Goal: Book appointment/travel/reservation

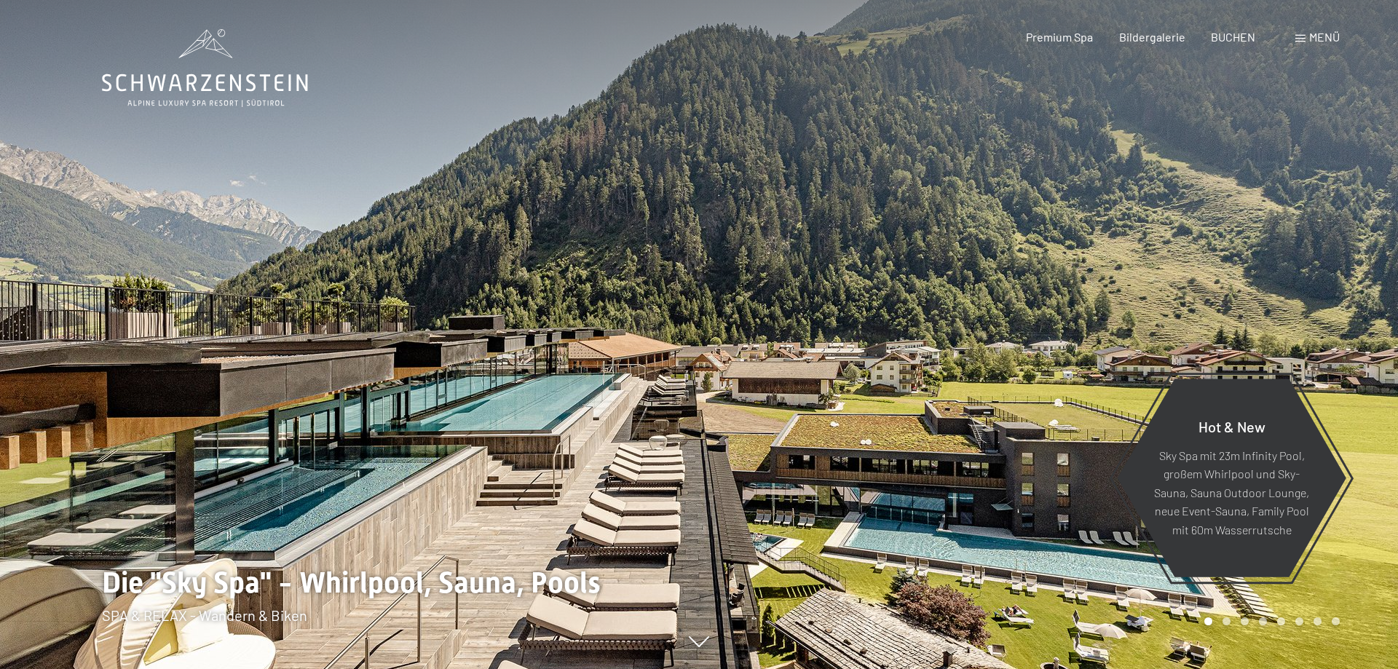
click at [1305, 39] on div "Menü" at bounding box center [1317, 37] width 44 height 16
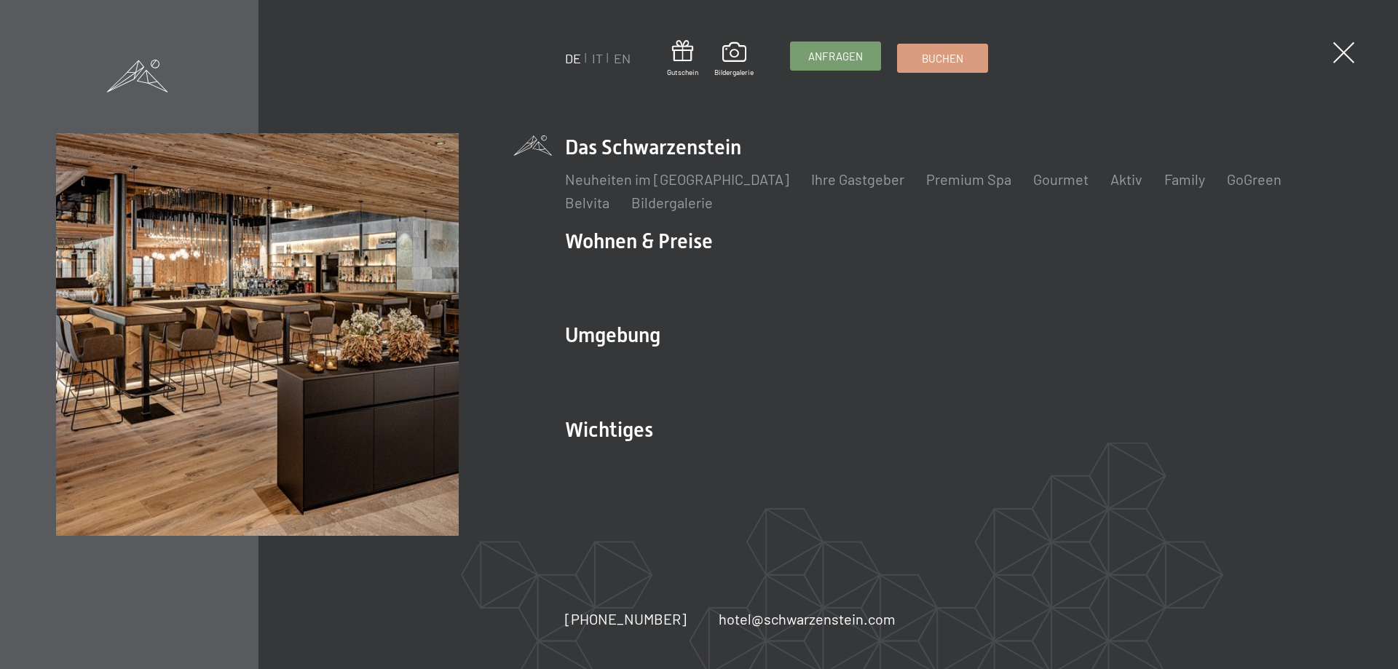
click at [826, 64] on link "Anfragen" at bounding box center [836, 56] width 90 height 28
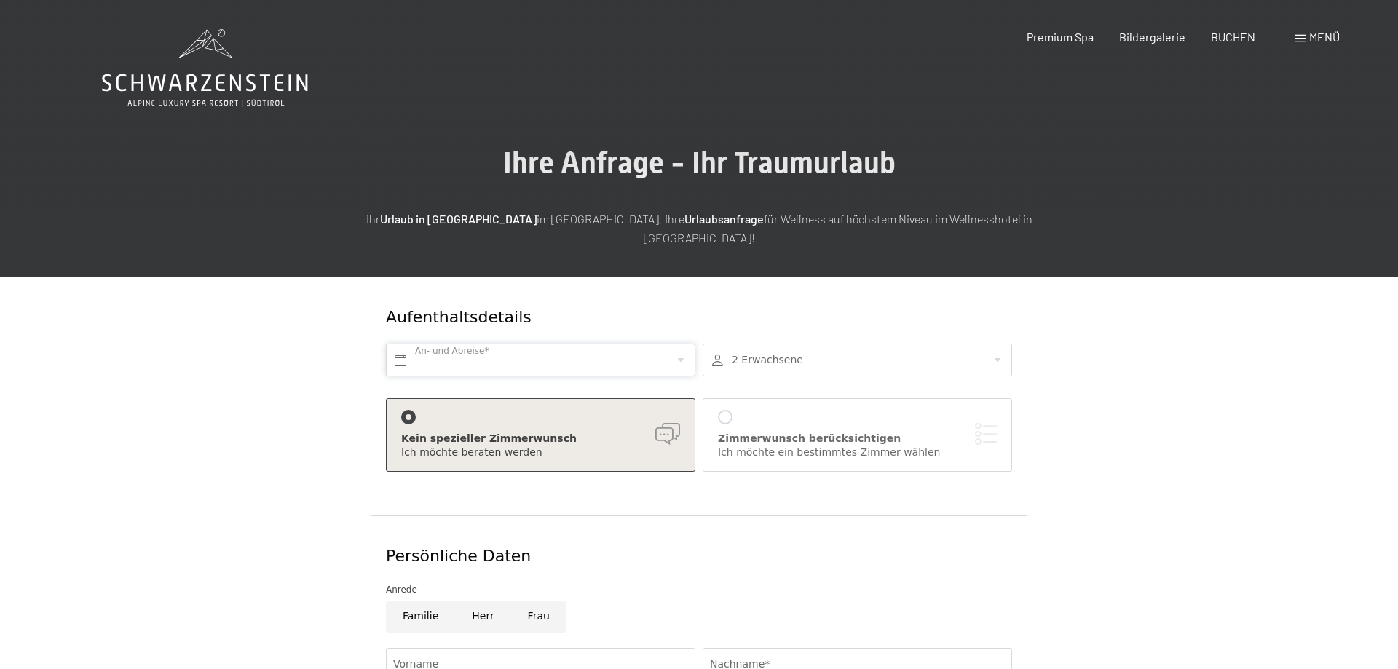
click at [505, 344] on input "text" at bounding box center [540, 360] width 309 height 33
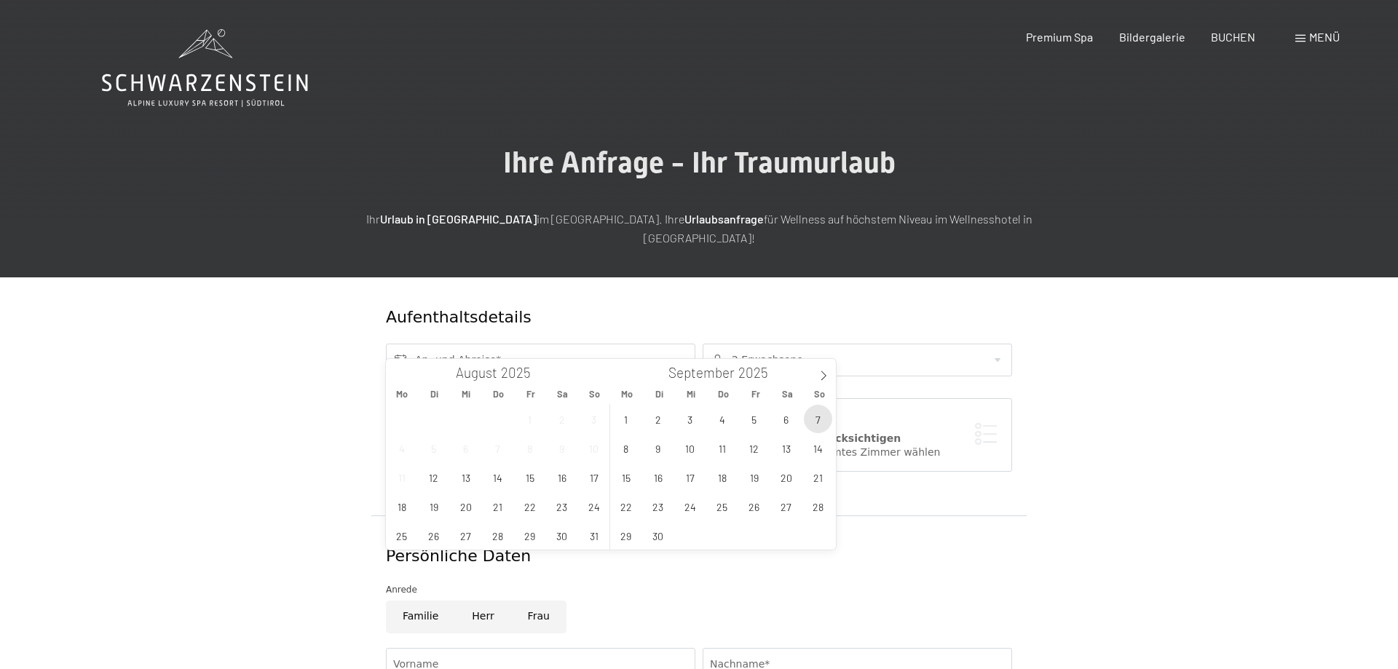
click at [812, 421] on span "7" at bounding box center [818, 419] width 28 height 28
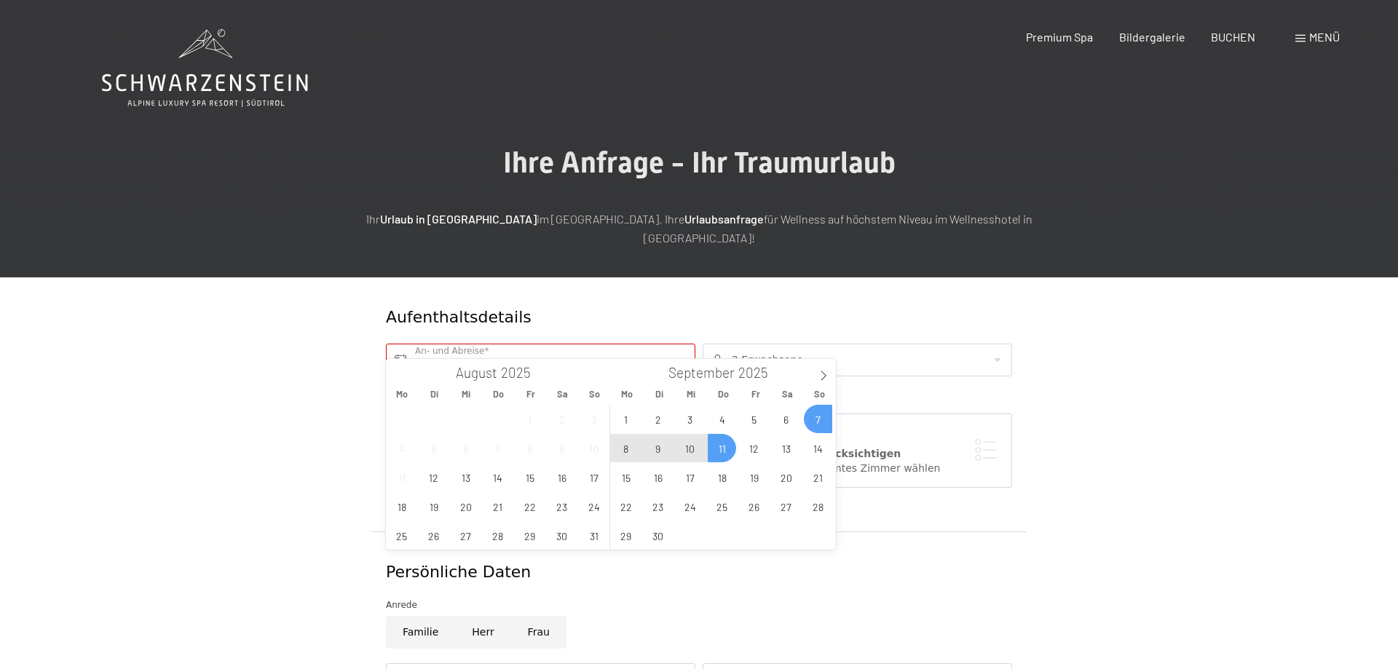
click at [724, 451] on span "11" at bounding box center [722, 448] width 28 height 28
type input "So. [DATE] - Do. [DATE]"
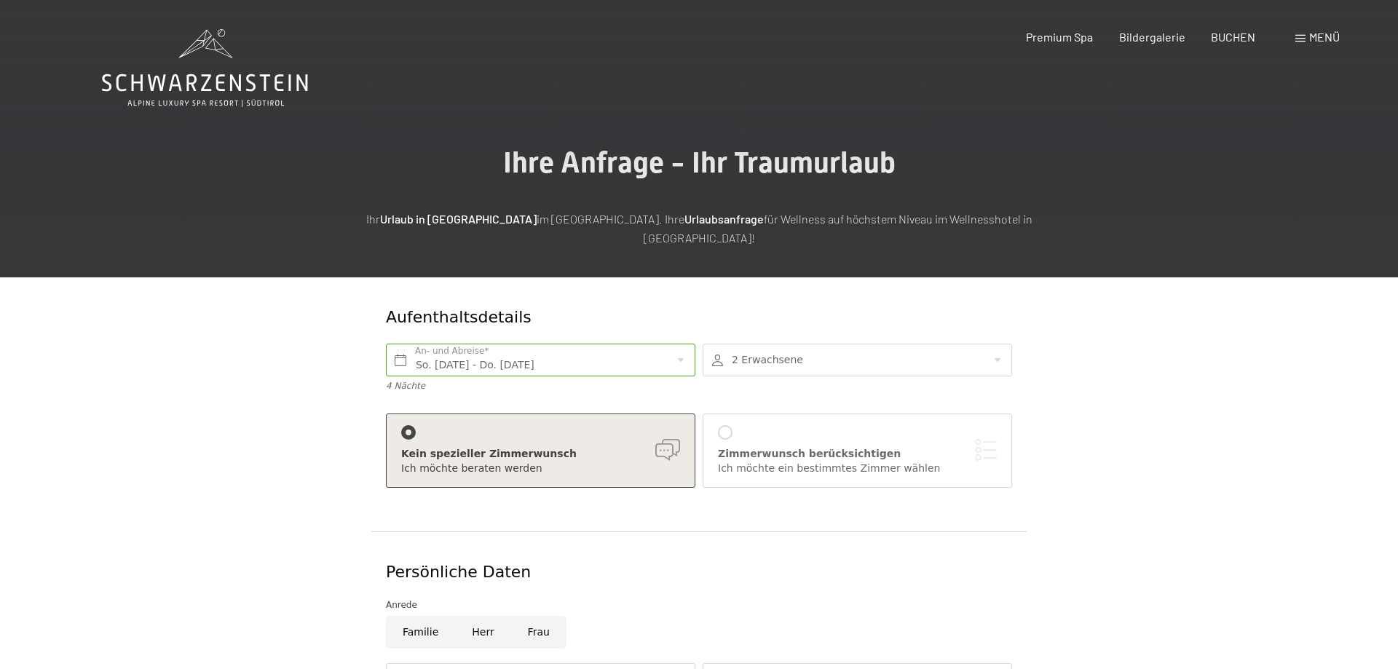
click at [765, 349] on div at bounding box center [857, 360] width 309 height 33
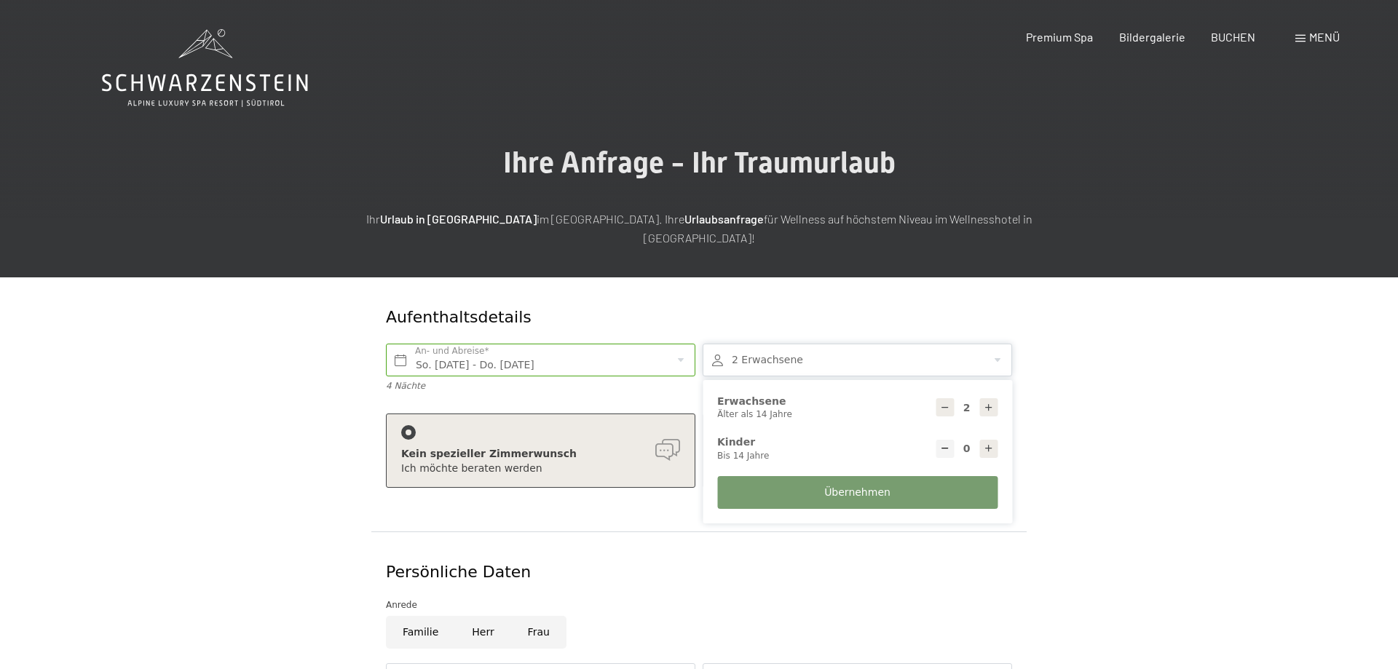
click at [982, 440] on div at bounding box center [988, 449] width 18 height 18
type input "1"
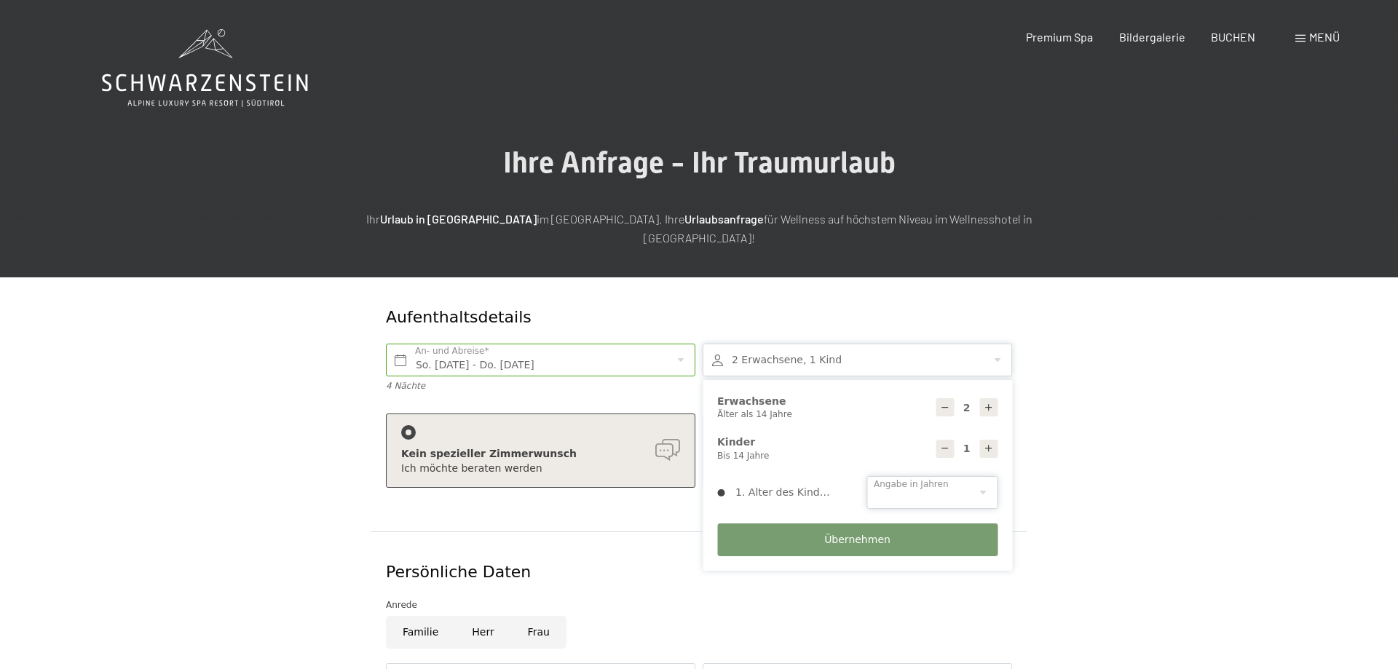
click at [866, 476] on select "0 1 2 3 4 5 6 7 8 9 10 11 12 13 14" at bounding box center [931, 492] width 131 height 33
click option "3" at bounding box center [0, 0] width 0 height 0
click at [866, 476] on select "0 1 2 3 4 5 6 7 8 9 10 11 12 13 14" at bounding box center [931, 492] width 131 height 33
select select "2"
click option "2" at bounding box center [0, 0] width 0 height 0
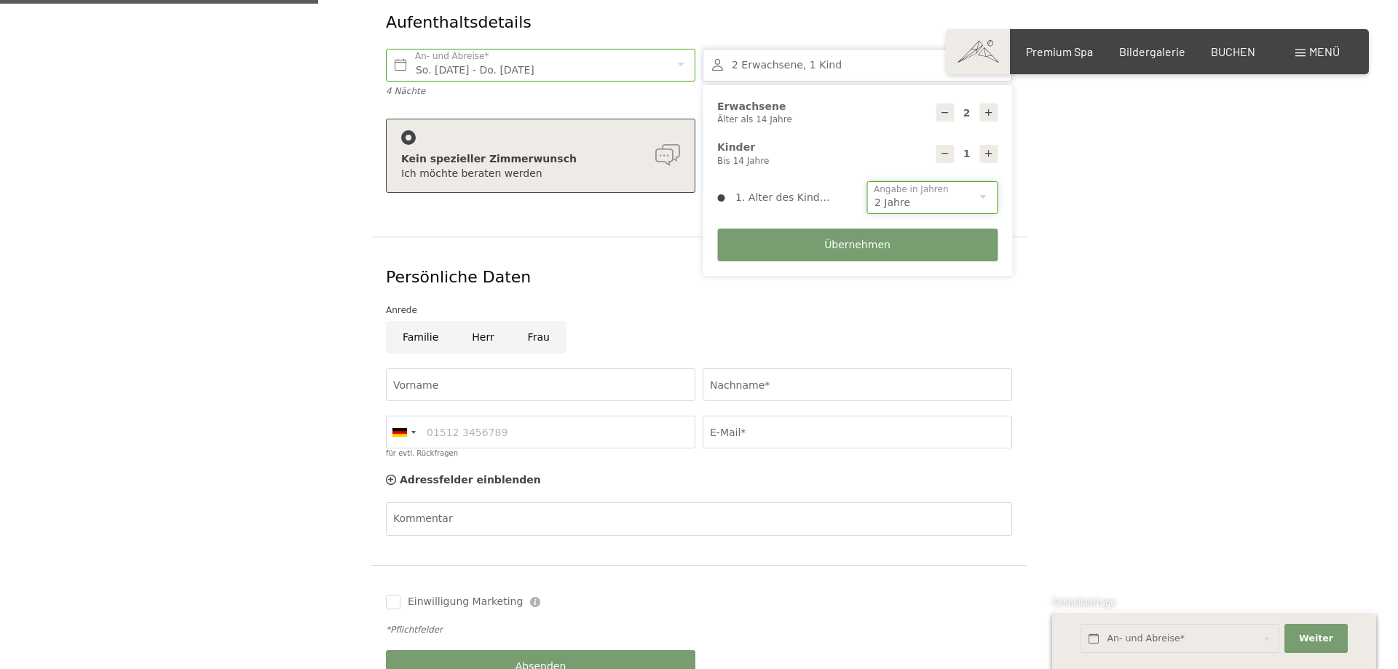
scroll to position [297, 0]
click at [481, 319] on input "Herr" at bounding box center [482, 335] width 55 height 33
radio input "true"
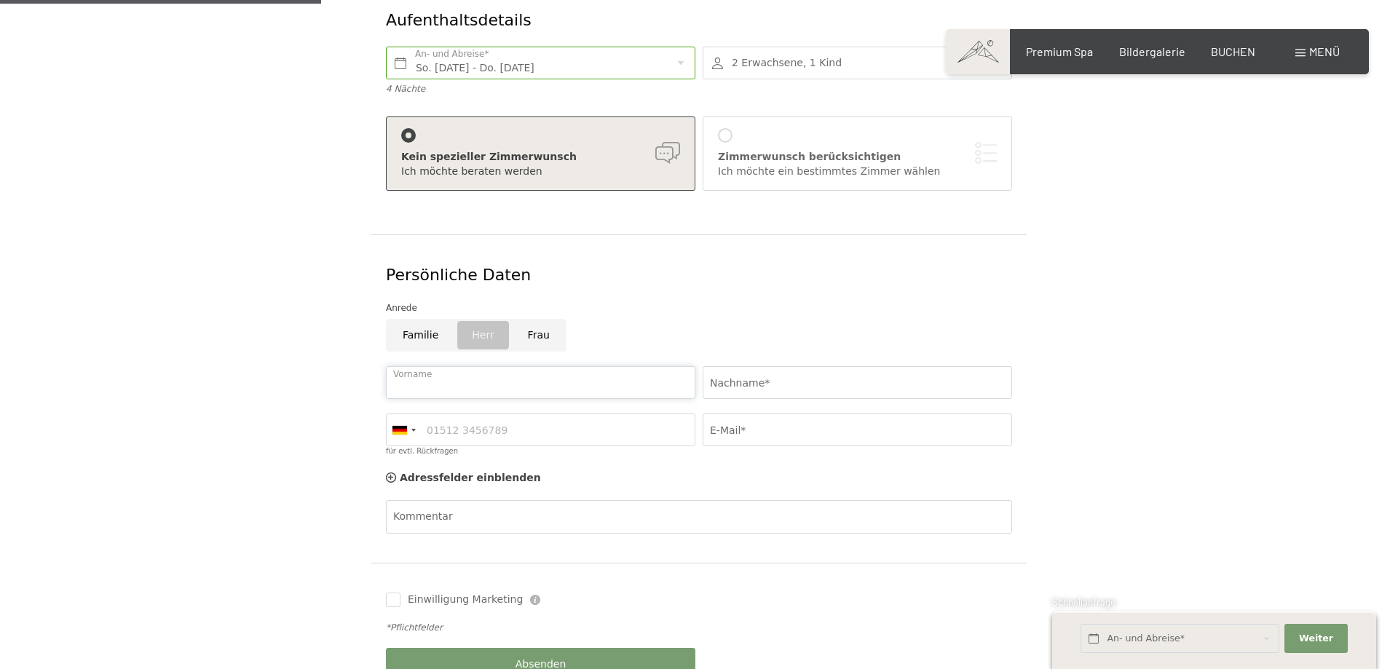
click at [483, 366] on input "Vorname" at bounding box center [540, 382] width 309 height 33
type input "Mark"
drag, startPoint x: 759, startPoint y: 343, endPoint x: 772, endPoint y: 381, distance: 40.3
click at [761, 359] on div "Nachname*" at bounding box center [857, 382] width 317 height 47
click at [772, 381] on div "Nachname*" at bounding box center [857, 382] width 317 height 47
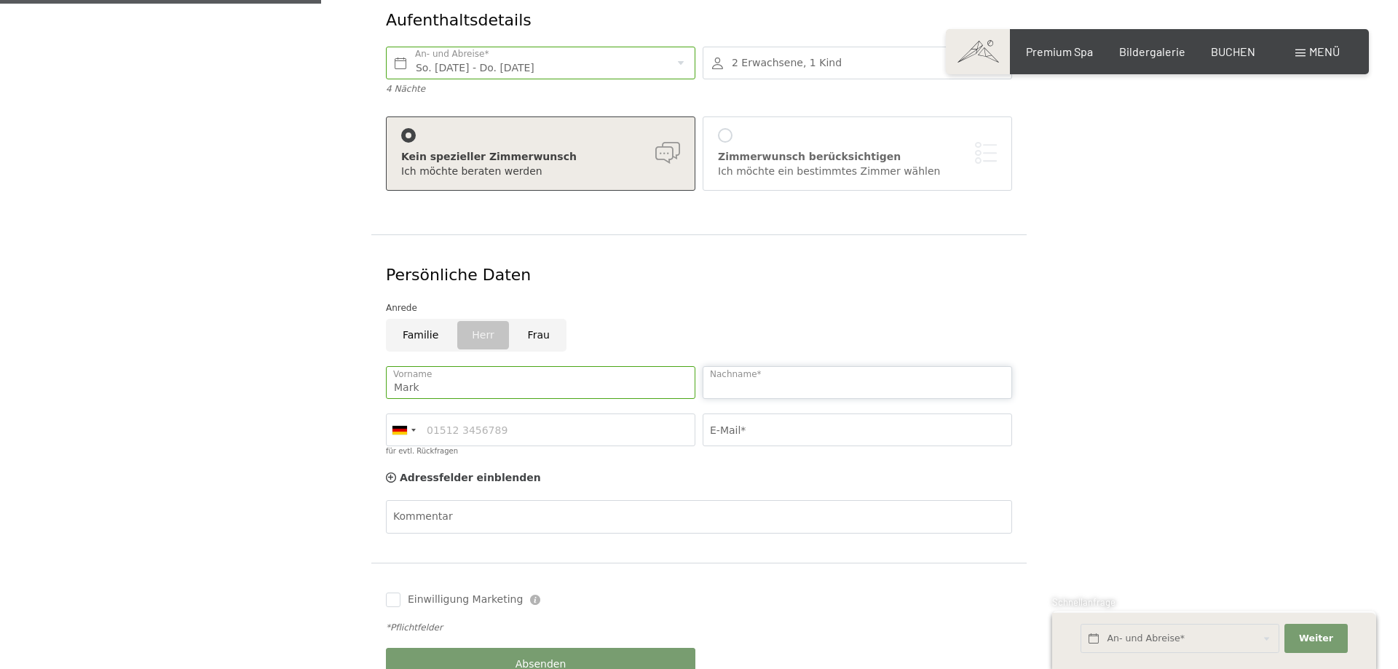
click at [773, 373] on input "Nachname*" at bounding box center [857, 382] width 309 height 33
type input "Prünster"
click at [775, 414] on input "E-Mail*" at bounding box center [857, 430] width 309 height 33
type input "[EMAIL_ADDRESS][DOMAIN_NAME]"
click at [408, 593] on span "Einwilligung Marketing" at bounding box center [465, 600] width 115 height 15
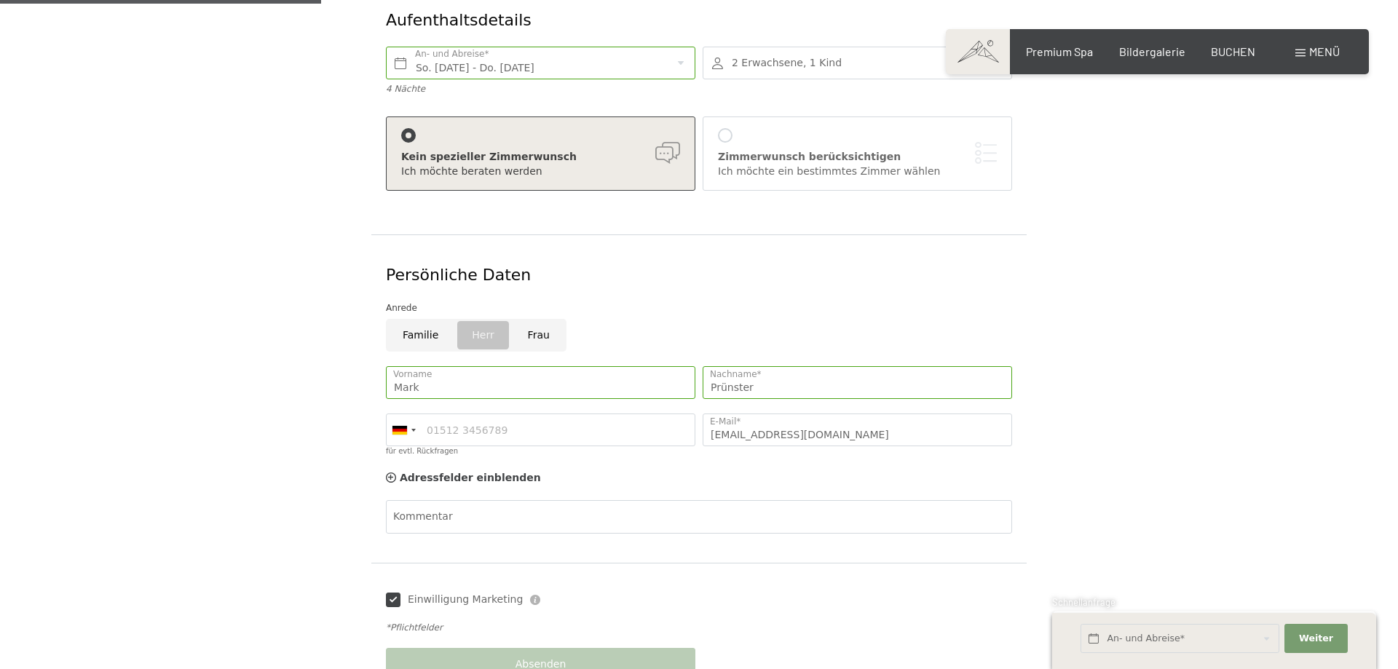
click at [400, 593] on input "Einwilligung Marketing" at bounding box center [393, 600] width 15 height 15
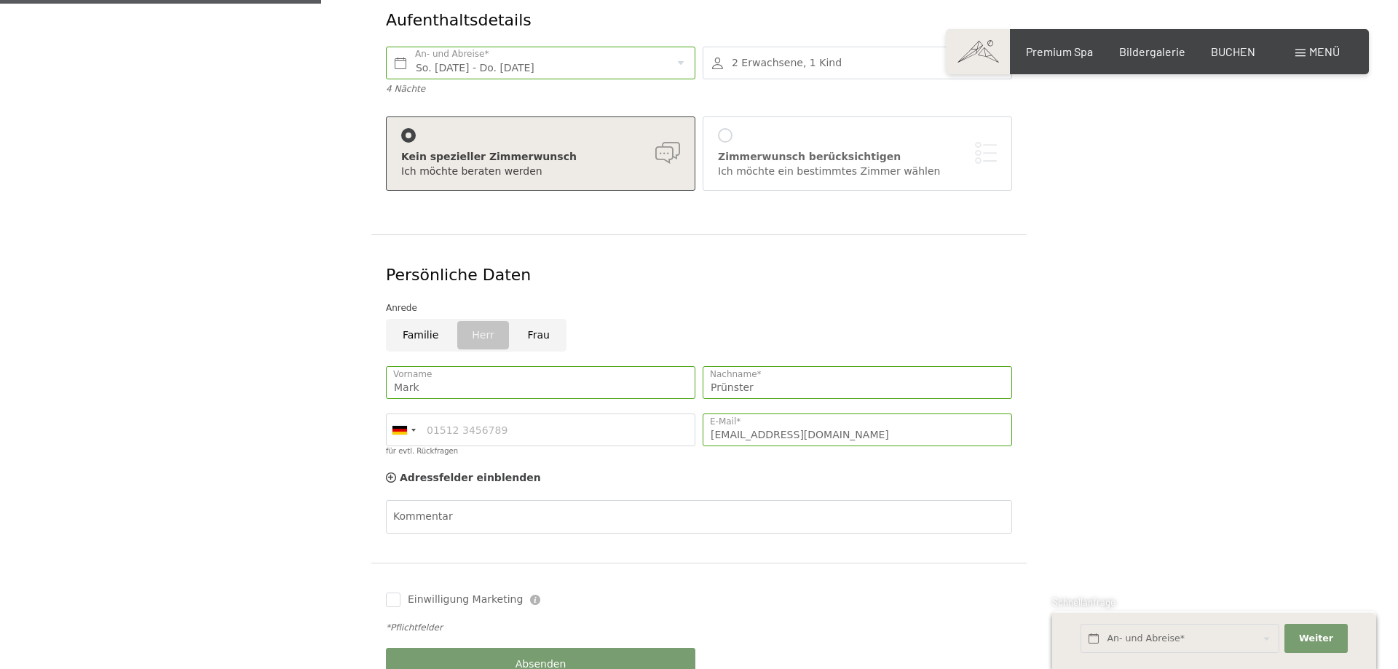
click at [401, 593] on label "Einwilligung Marketing" at bounding box center [461, 600] width 122 height 15
click at [400, 593] on input "Einwilligung Marketing" at bounding box center [393, 600] width 15 height 15
click at [389, 593] on input "Einwilligung Marketing" at bounding box center [393, 600] width 15 height 15
checkbox input "true"
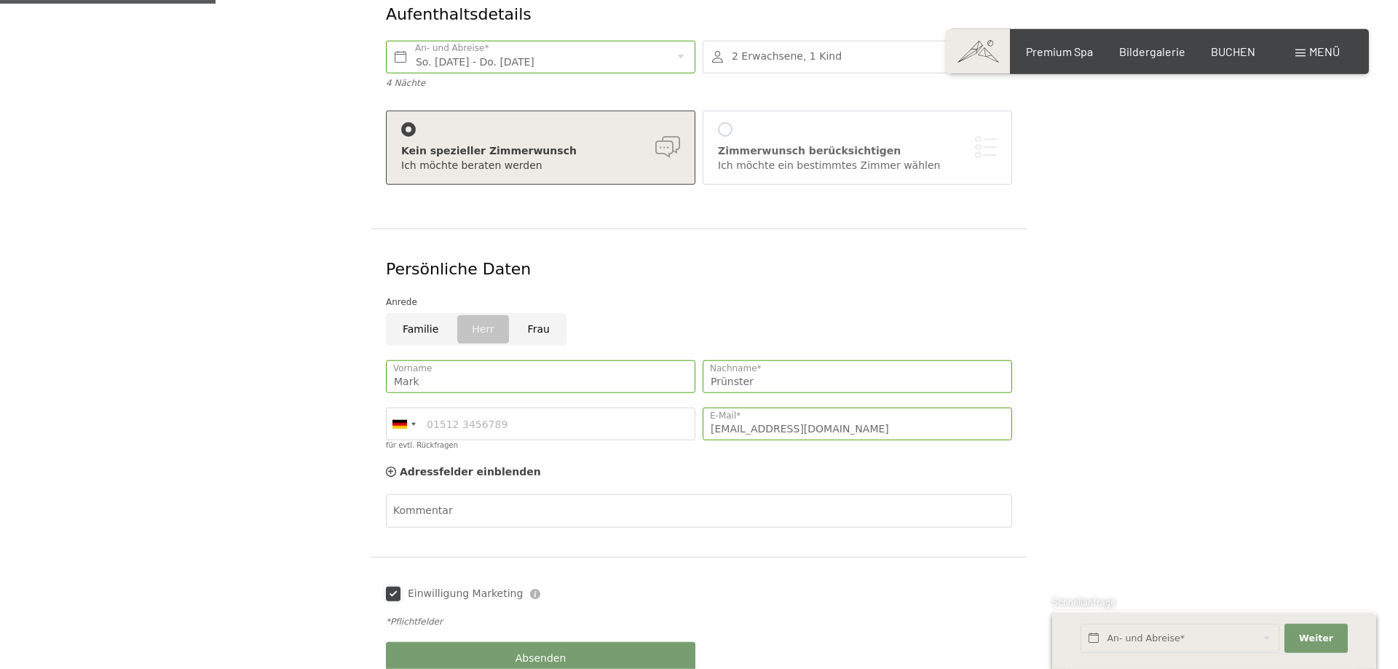
scroll to position [371, 0]
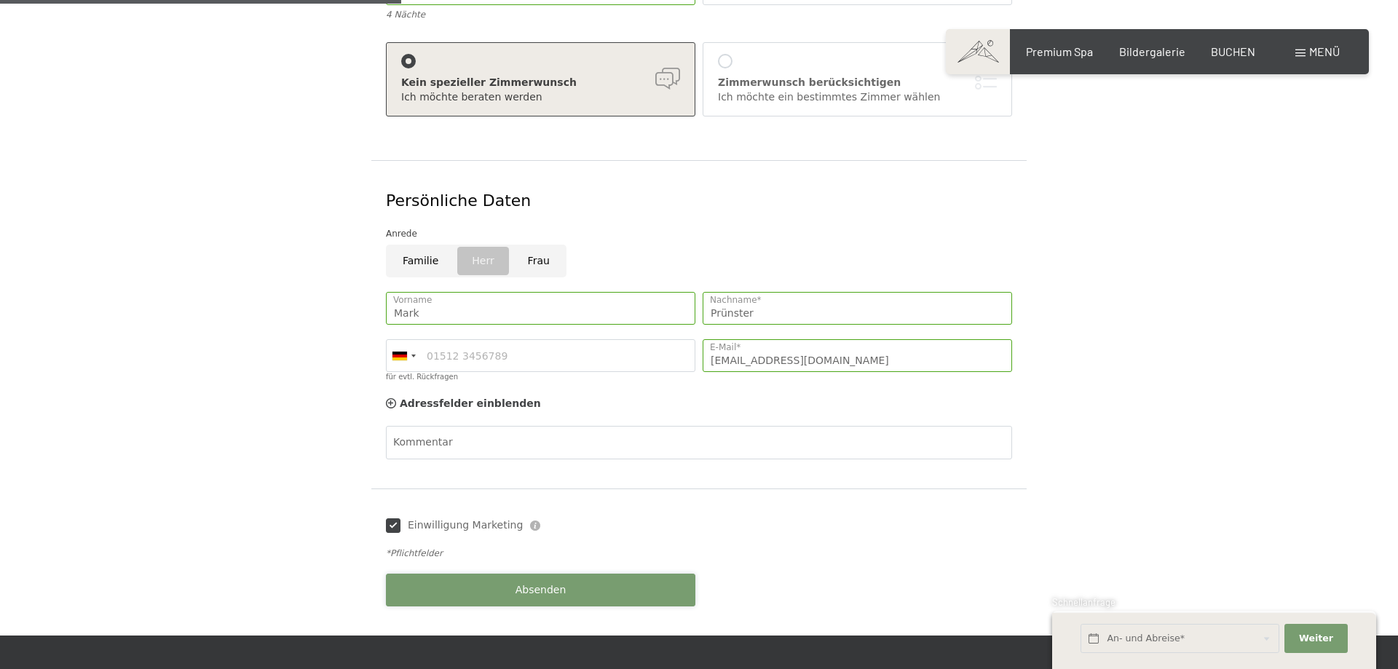
click at [606, 574] on button "Absenden" at bounding box center [540, 590] width 309 height 33
